Goal: Find specific page/section: Find specific page/section

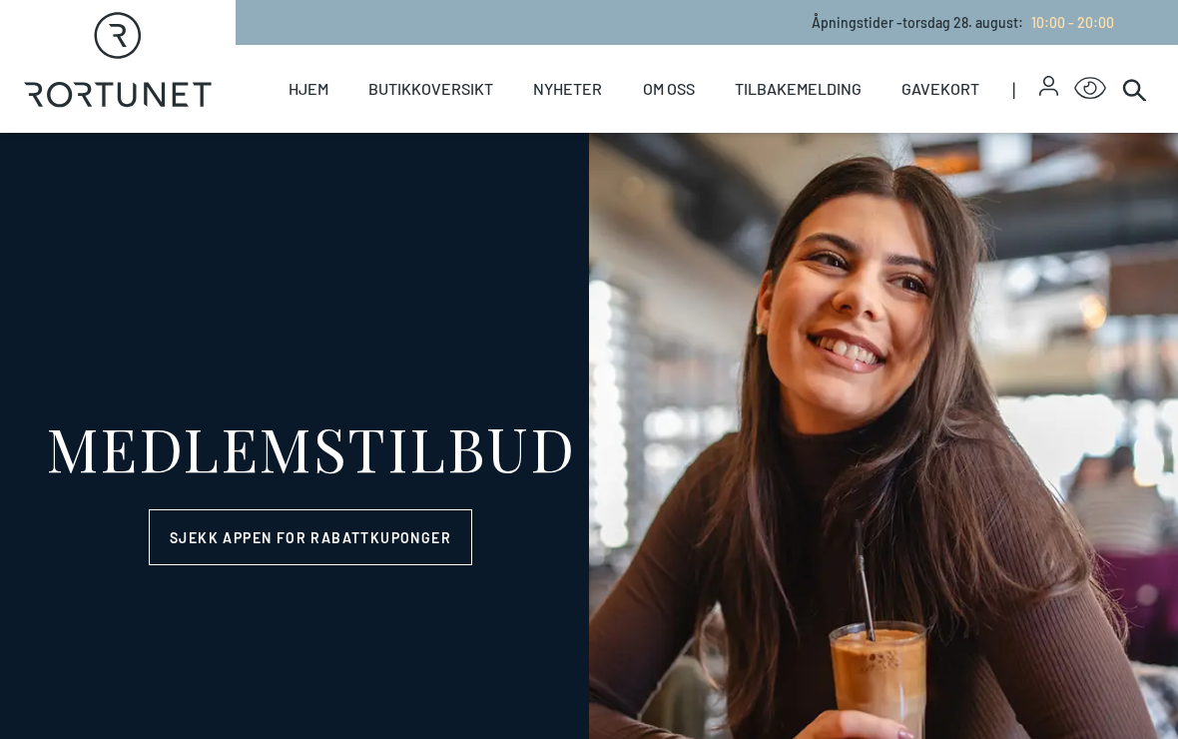
select select "NO"
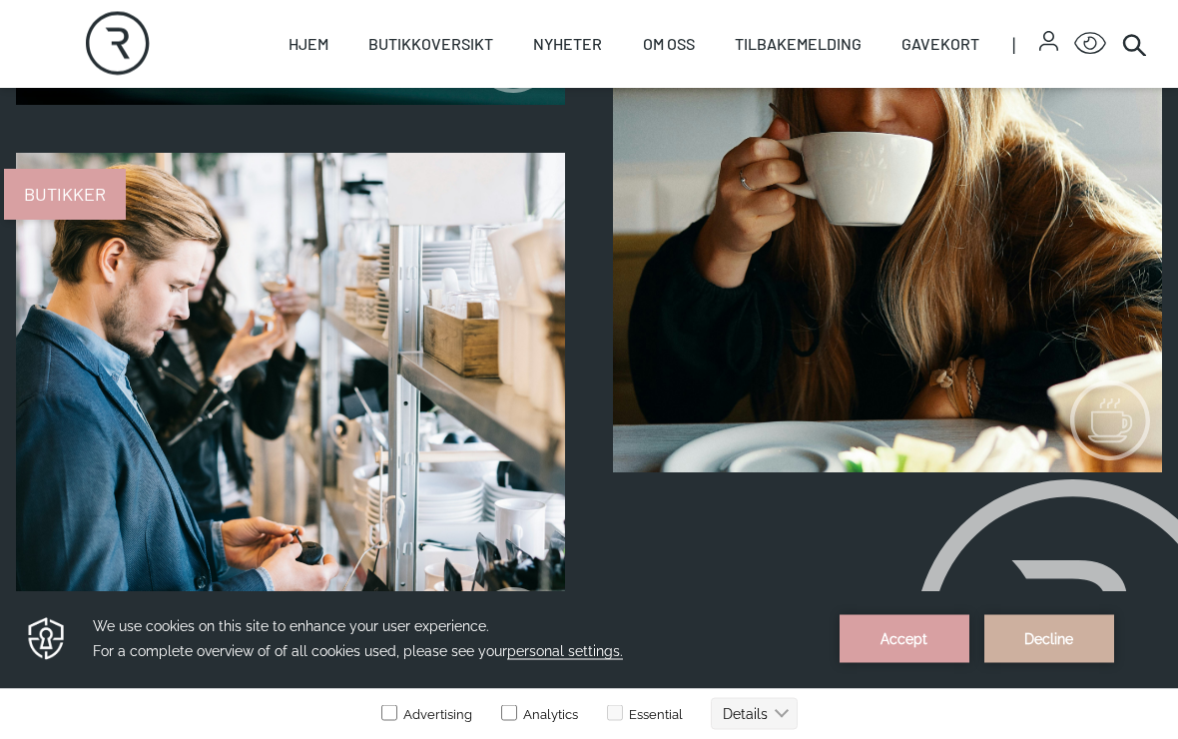
scroll to position [2453, 0]
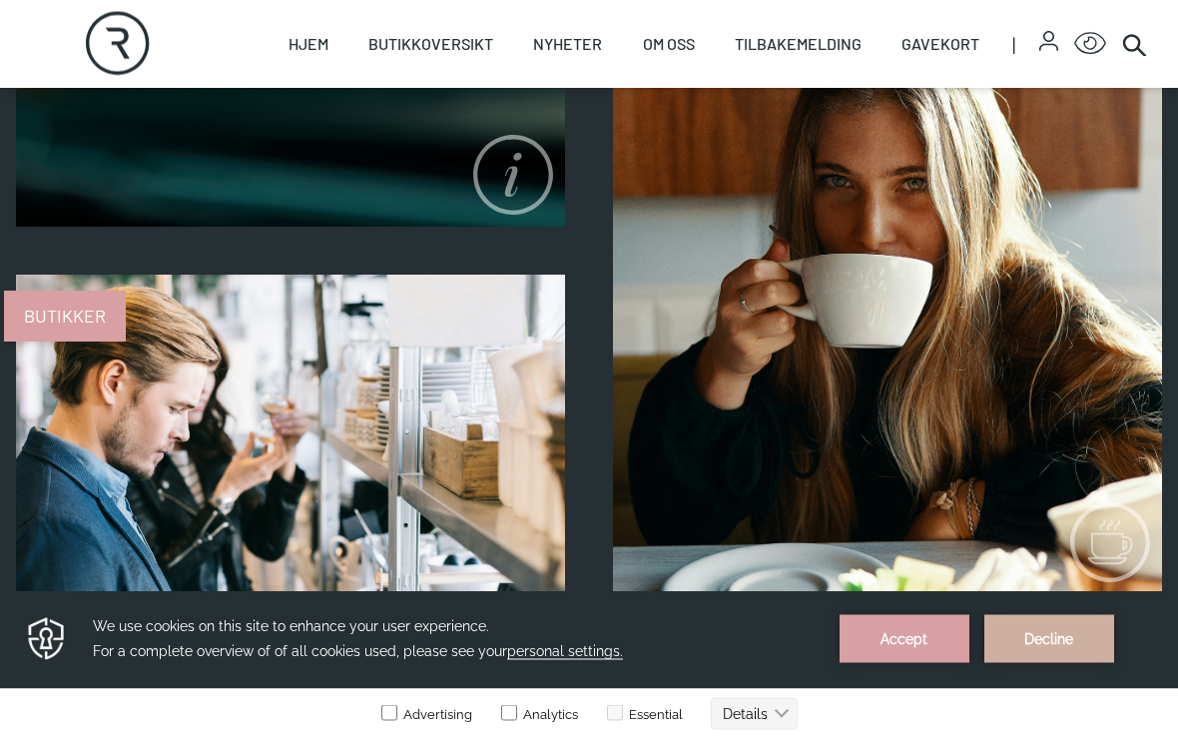
click at [72, 318] on span "Butikker" at bounding box center [65, 316] width 122 height 51
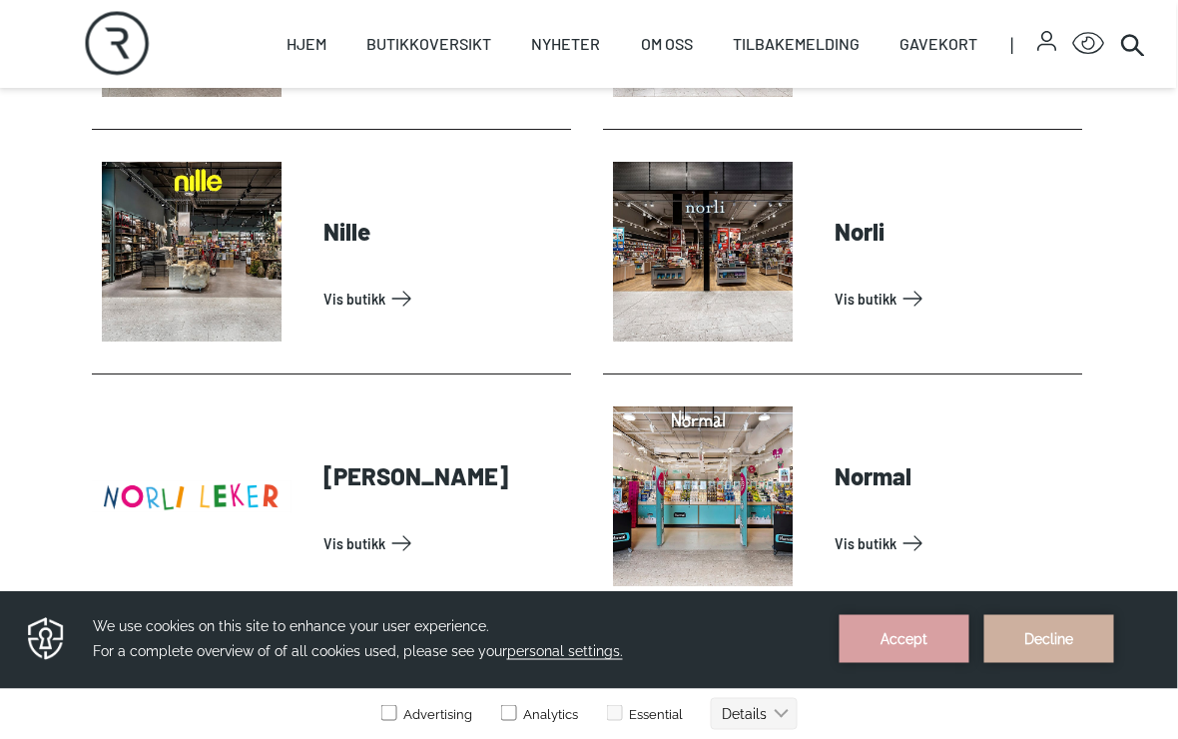
scroll to position [3694, 1]
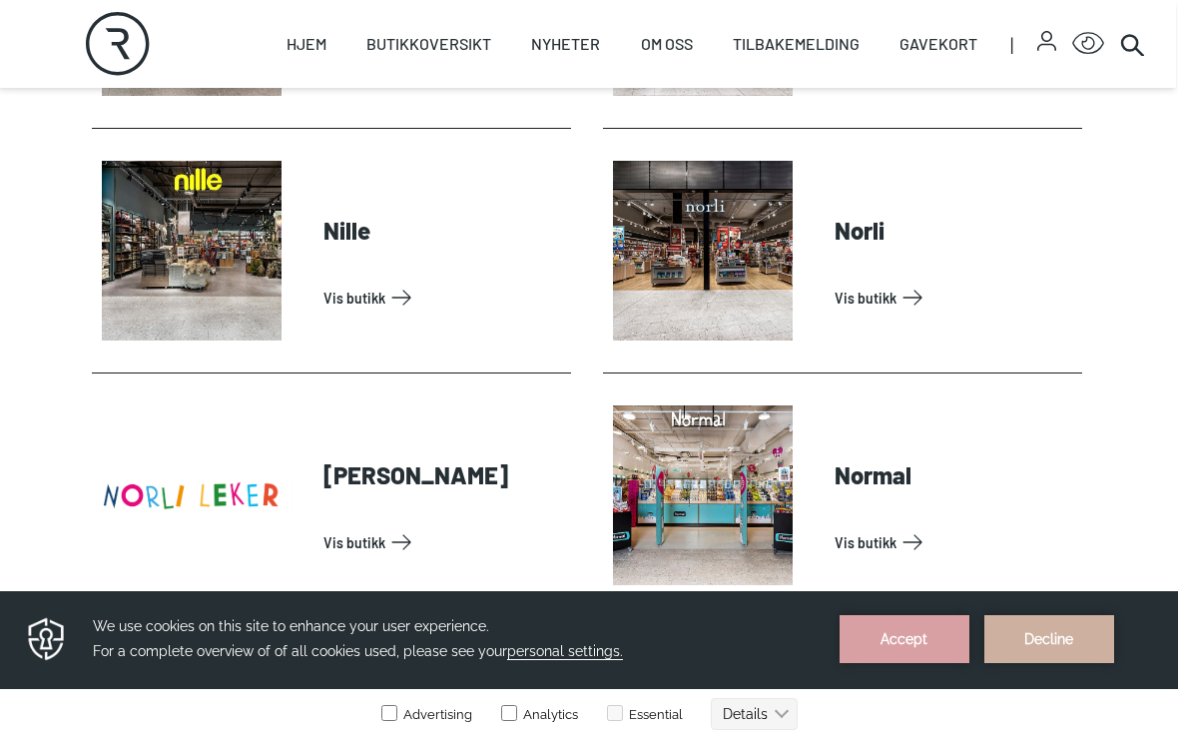
click at [877, 550] on link "Vis butikk" at bounding box center [954, 542] width 240 height 32
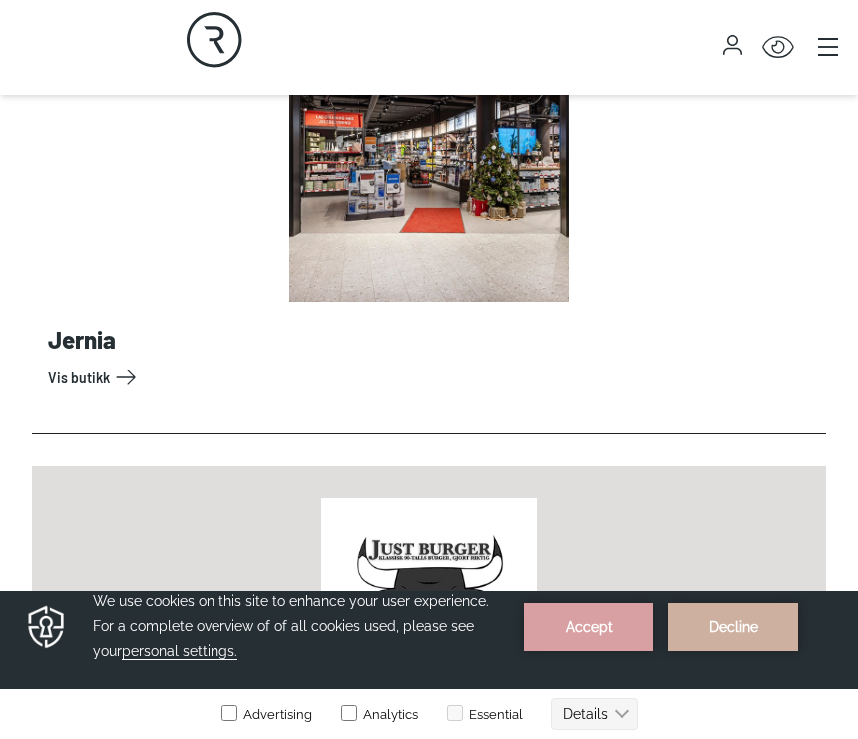
scroll to position [5293, 0]
